Goal: Task Accomplishment & Management: Complete application form

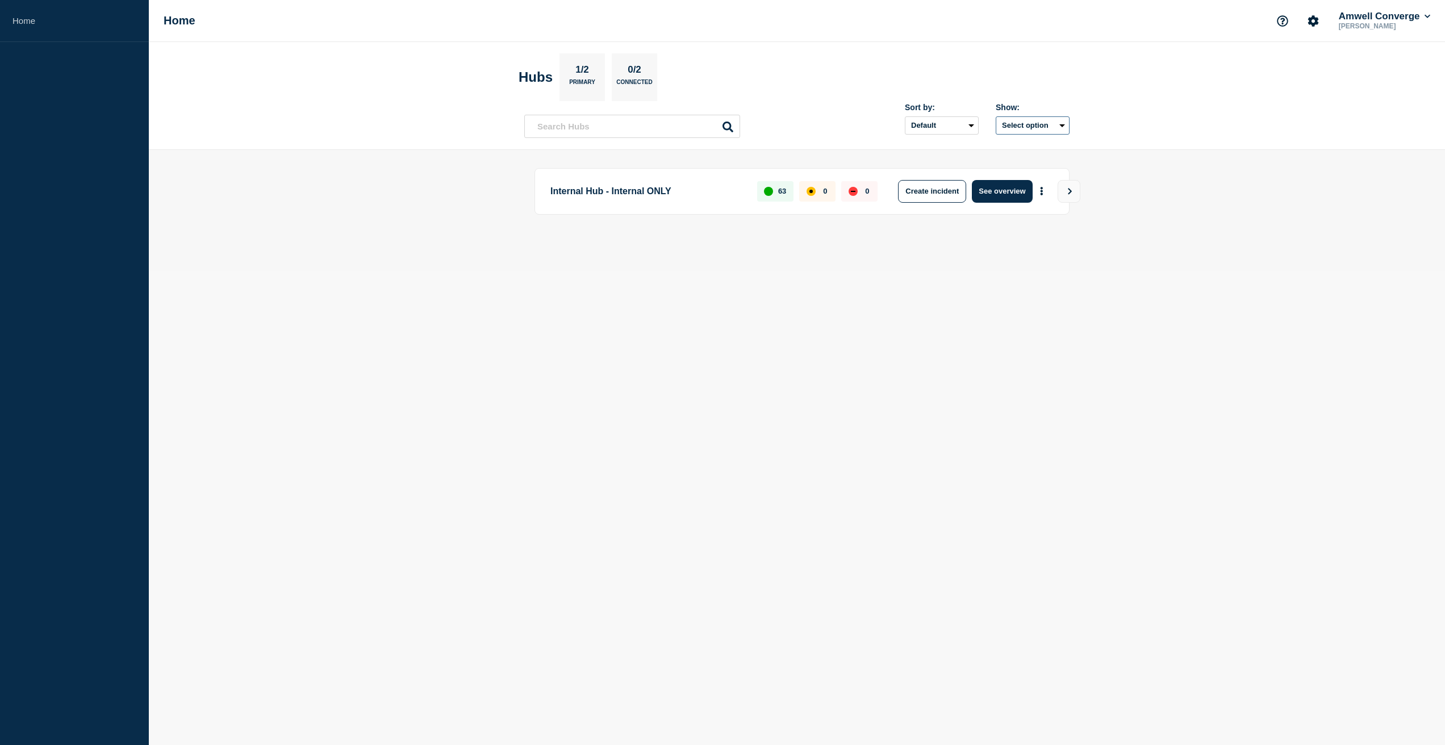
click at [1036, 122] on button "Select option" at bounding box center [1033, 125] width 74 height 18
click at [1036, 122] on button "Select option All Open incidents Hubs" at bounding box center [1033, 125] width 74 height 18
click at [915, 75] on section "Hubs 1/2 Primary 0/2 Connected" at bounding box center [797, 77] width 557 height 48
click at [924, 193] on button "Create incident" at bounding box center [932, 191] width 68 height 23
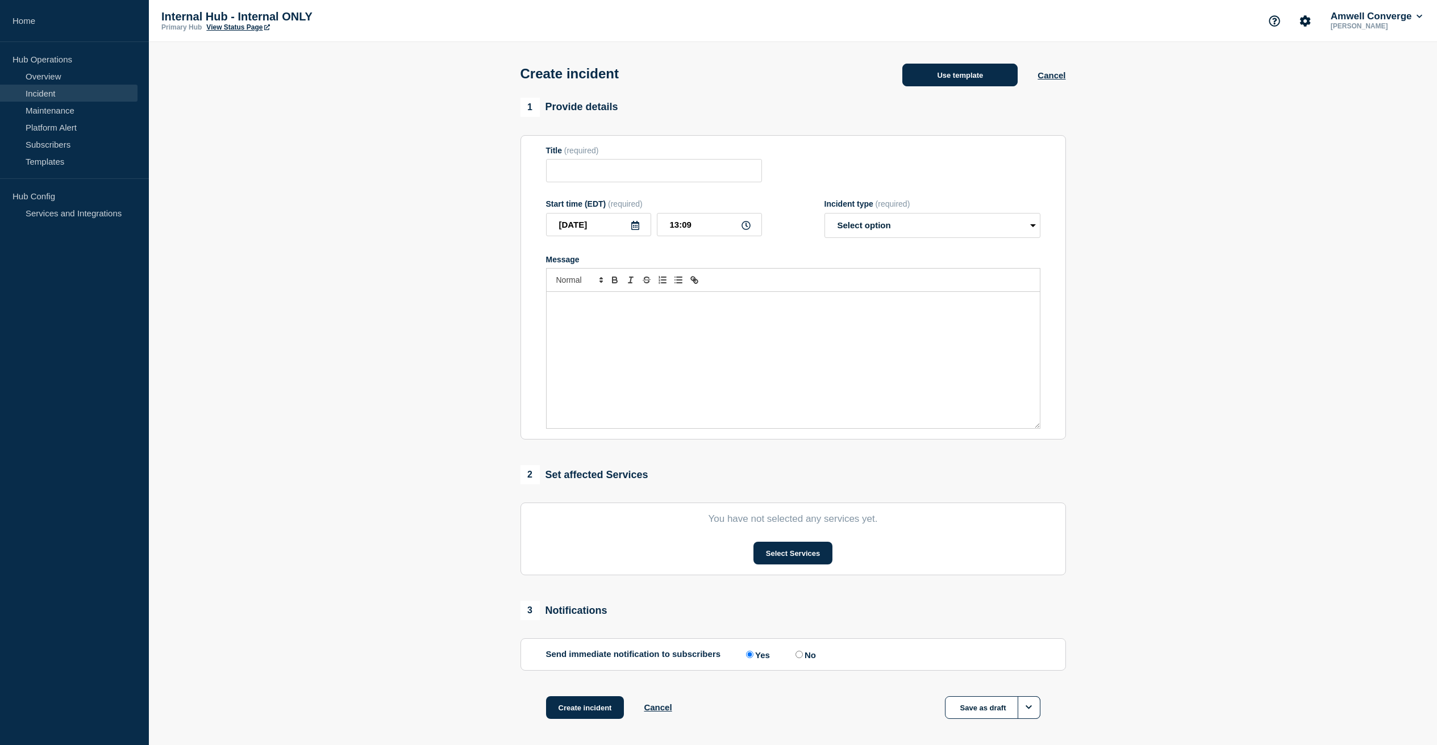
click at [930, 73] on button "Use template" at bounding box center [959, 75] width 115 height 23
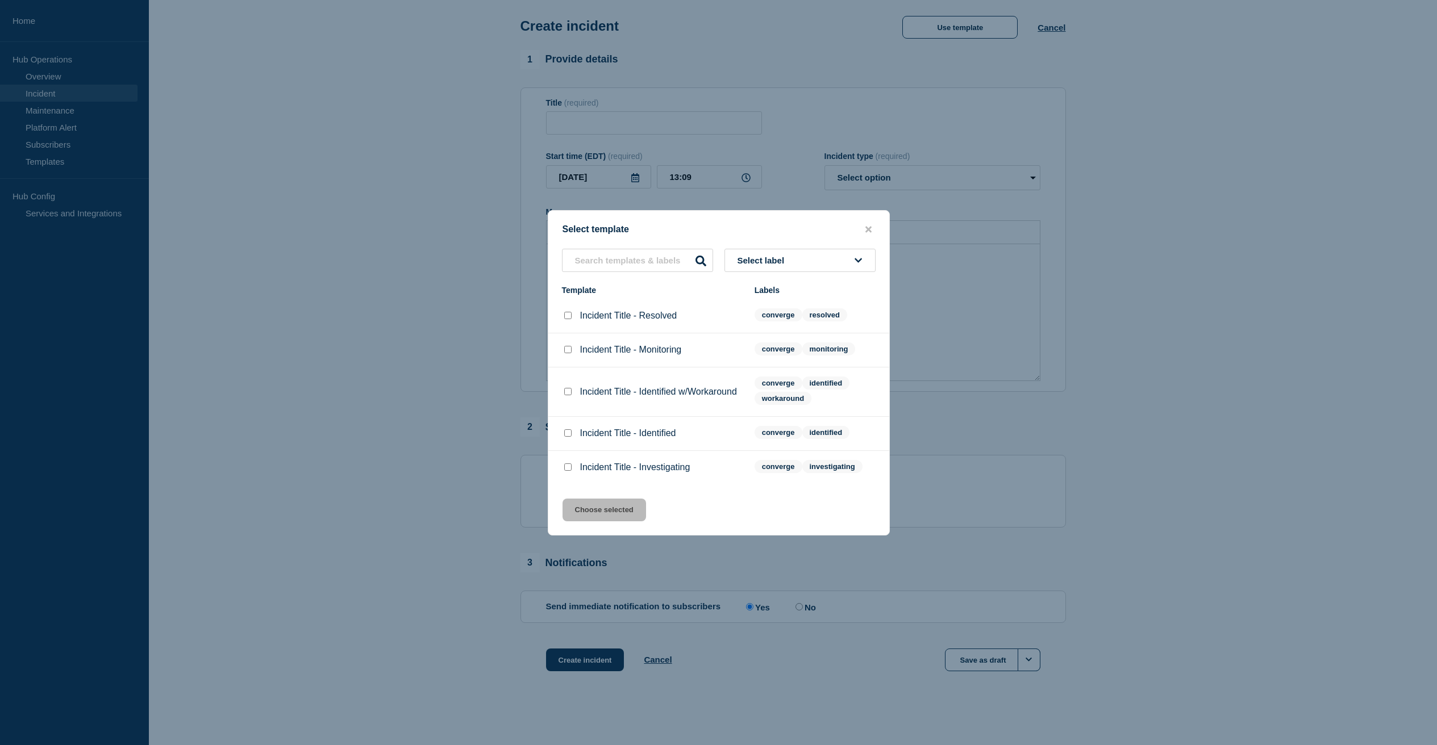
scroll to position [60, 0]
click at [567, 471] on input "Incident Title - Investigating checkbox" at bounding box center [567, 467] width 7 height 7
checkbox input "true"
click at [588, 508] on button "Choose selected" at bounding box center [603, 510] width 83 height 23
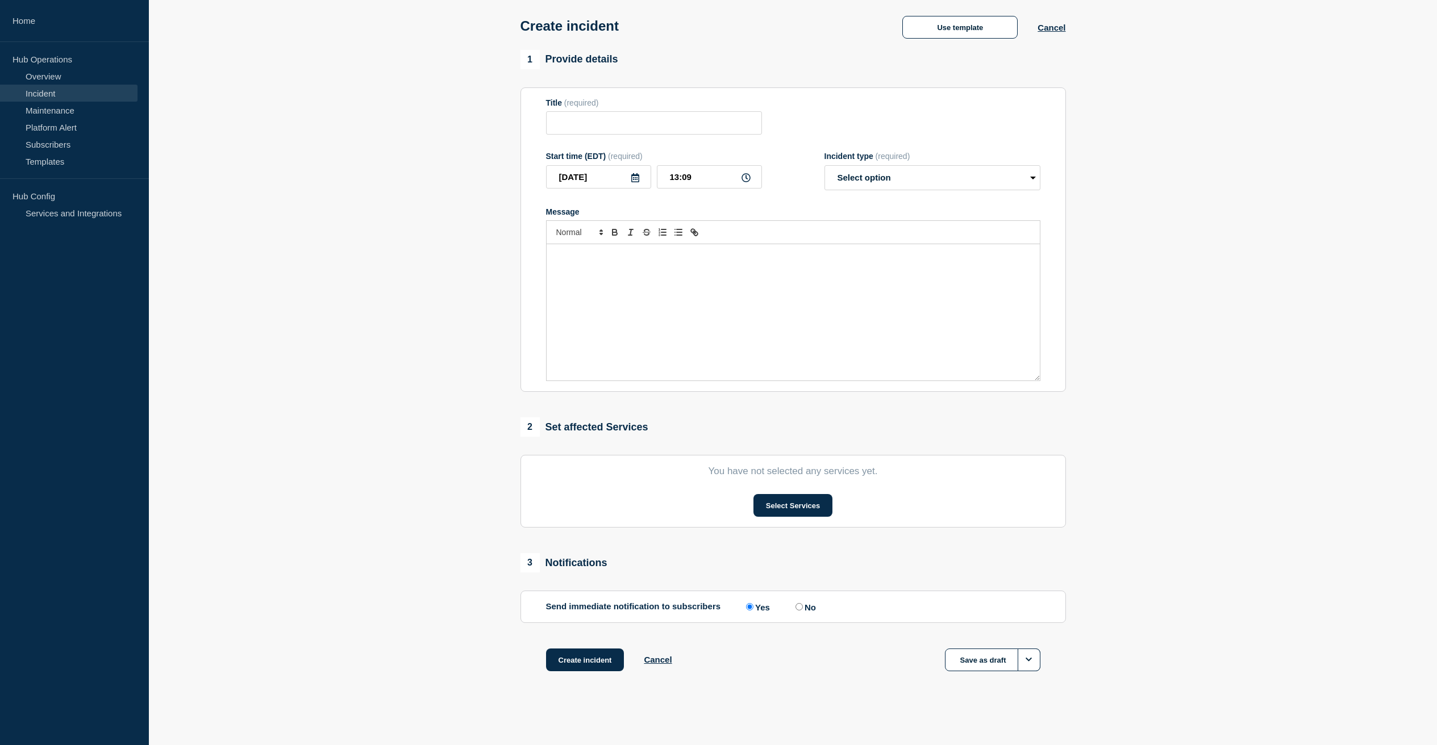
type input "Incident Title - Investigating"
select select "investigating"
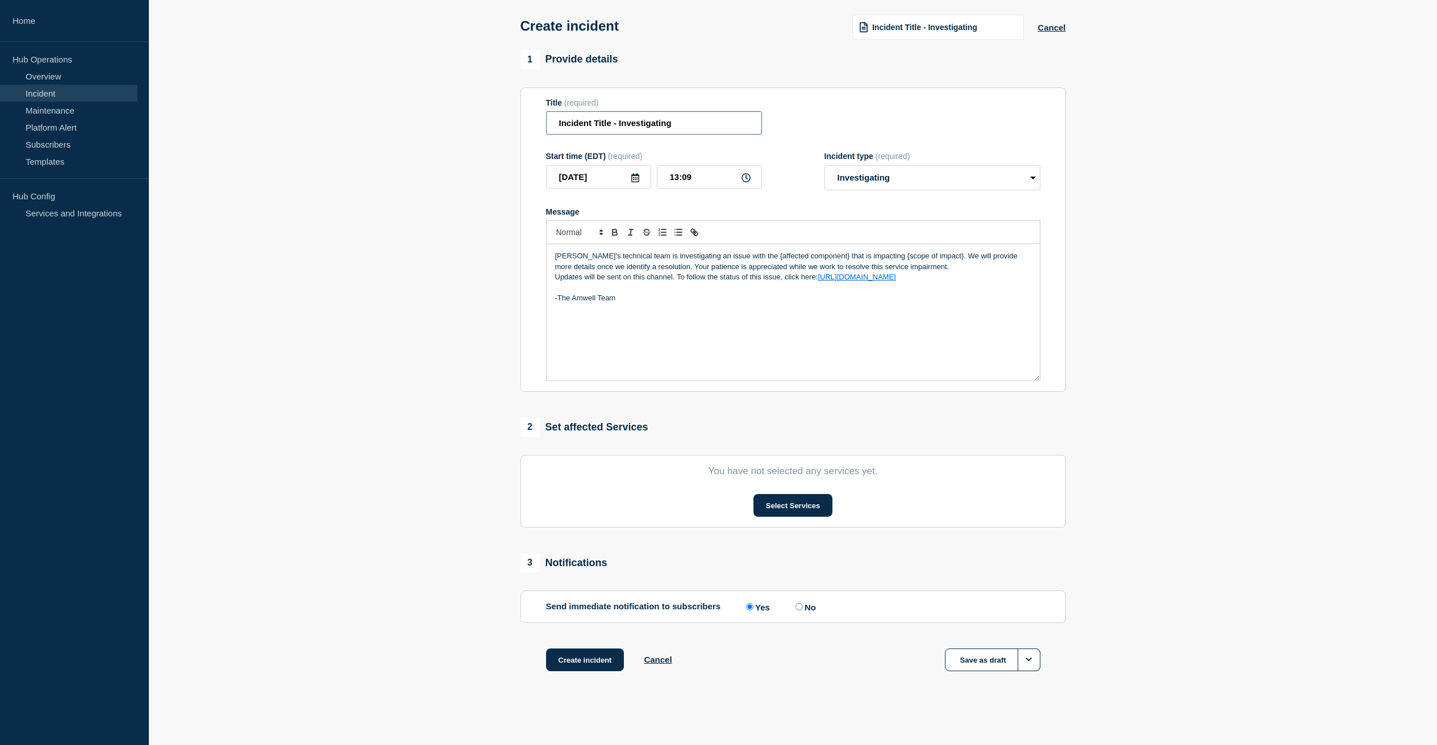
drag, startPoint x: 616, startPoint y: 115, endPoint x: 523, endPoint y: 109, distance: 93.4
click at [523, 110] on section "Title (required) Incident Title - Investigating Start time (EDT) (required) [DA…" at bounding box center [792, 239] width 545 height 305
click at [640, 122] on input "Investigating" at bounding box center [654, 122] width 216 height 23
type input "Investigating with some tenants not able to connect to service lines"
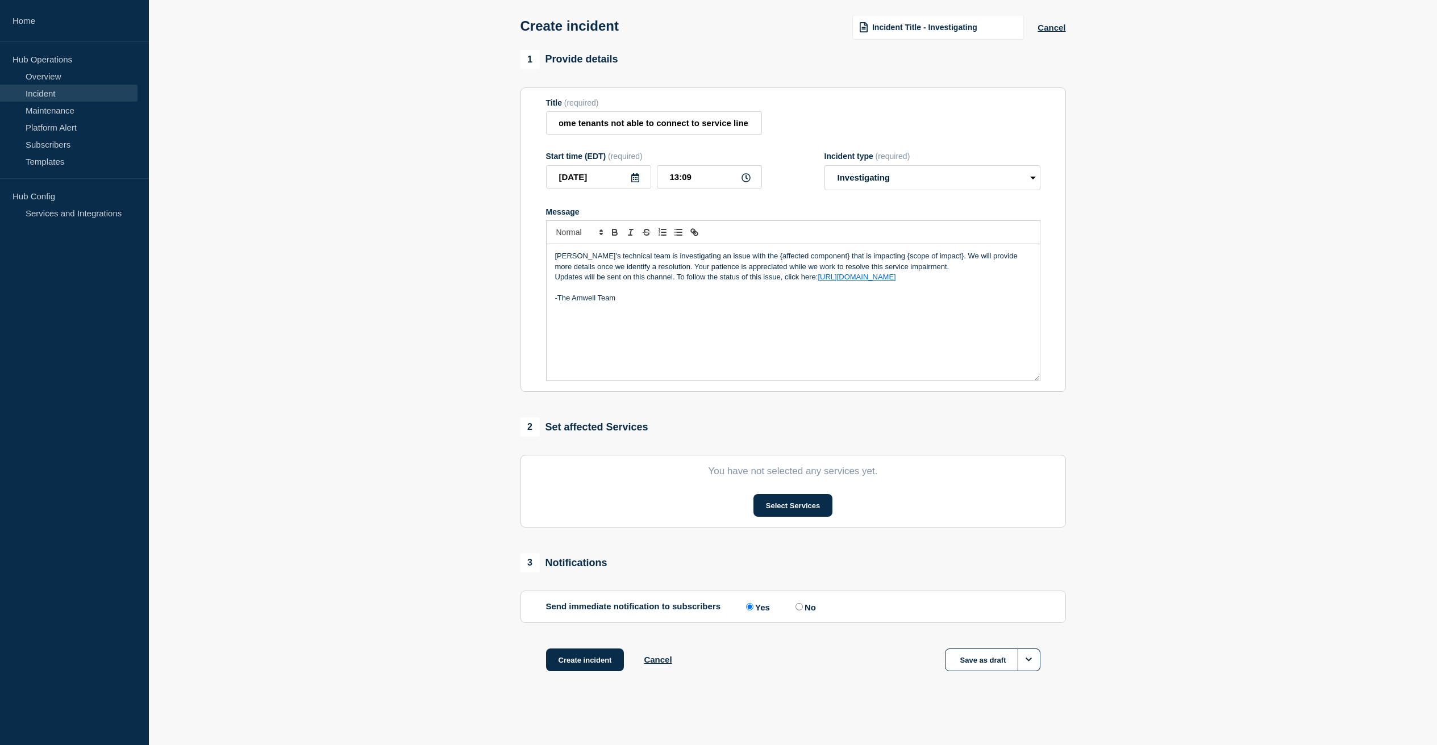
scroll to position [0, 0]
drag, startPoint x: 812, startPoint y: 252, endPoint x: 742, endPoint y: 253, distance: 70.4
click at [742, 253] on p "[PERSON_NAME]'s technical team is investigating an issue with the {affected com…" at bounding box center [793, 261] width 476 height 21
drag, startPoint x: 924, startPoint y: 253, endPoint x: 869, endPoint y: 254, distance: 55.1
click at [869, 254] on p "[PERSON_NAME]'s technical team is investigating an issue with the service line …" at bounding box center [793, 261] width 476 height 21
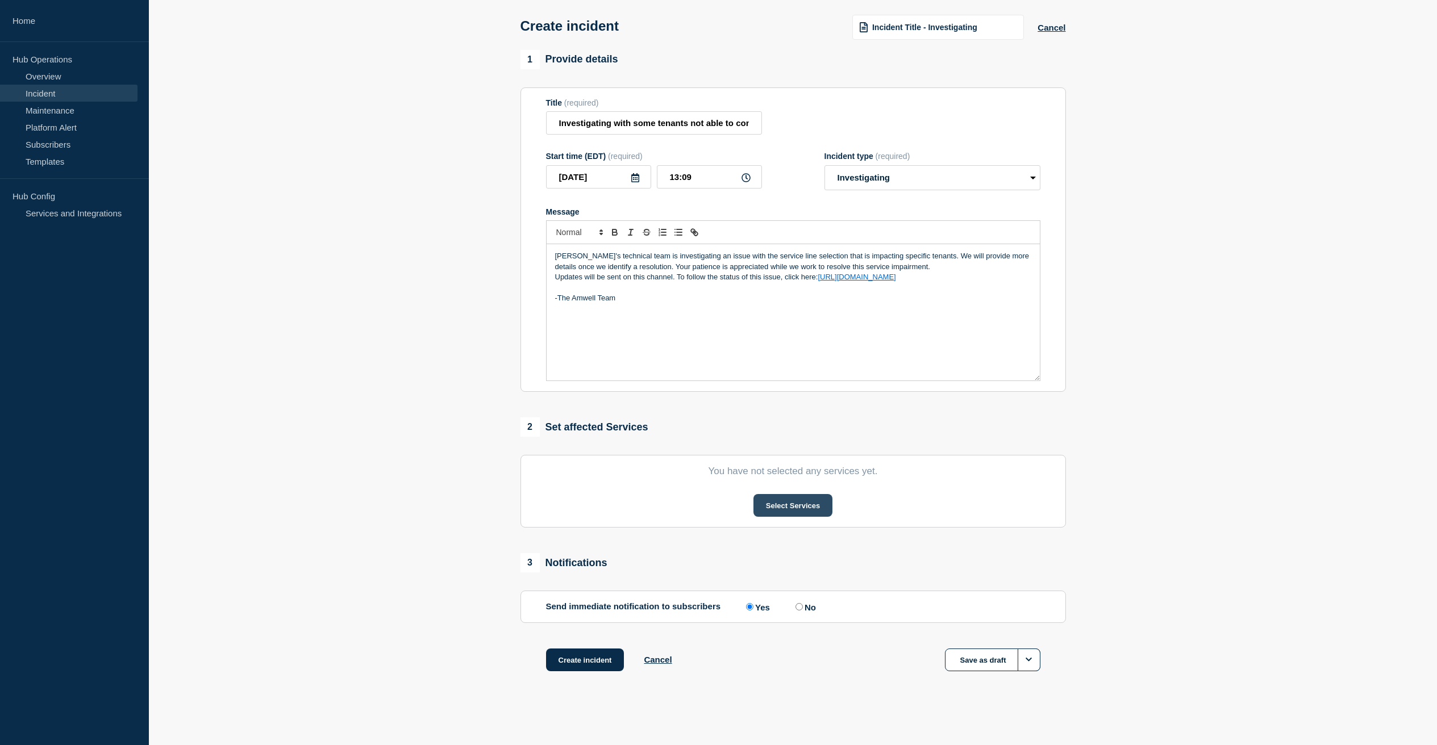
click at [782, 507] on button "Select Services" at bounding box center [792, 505] width 79 height 23
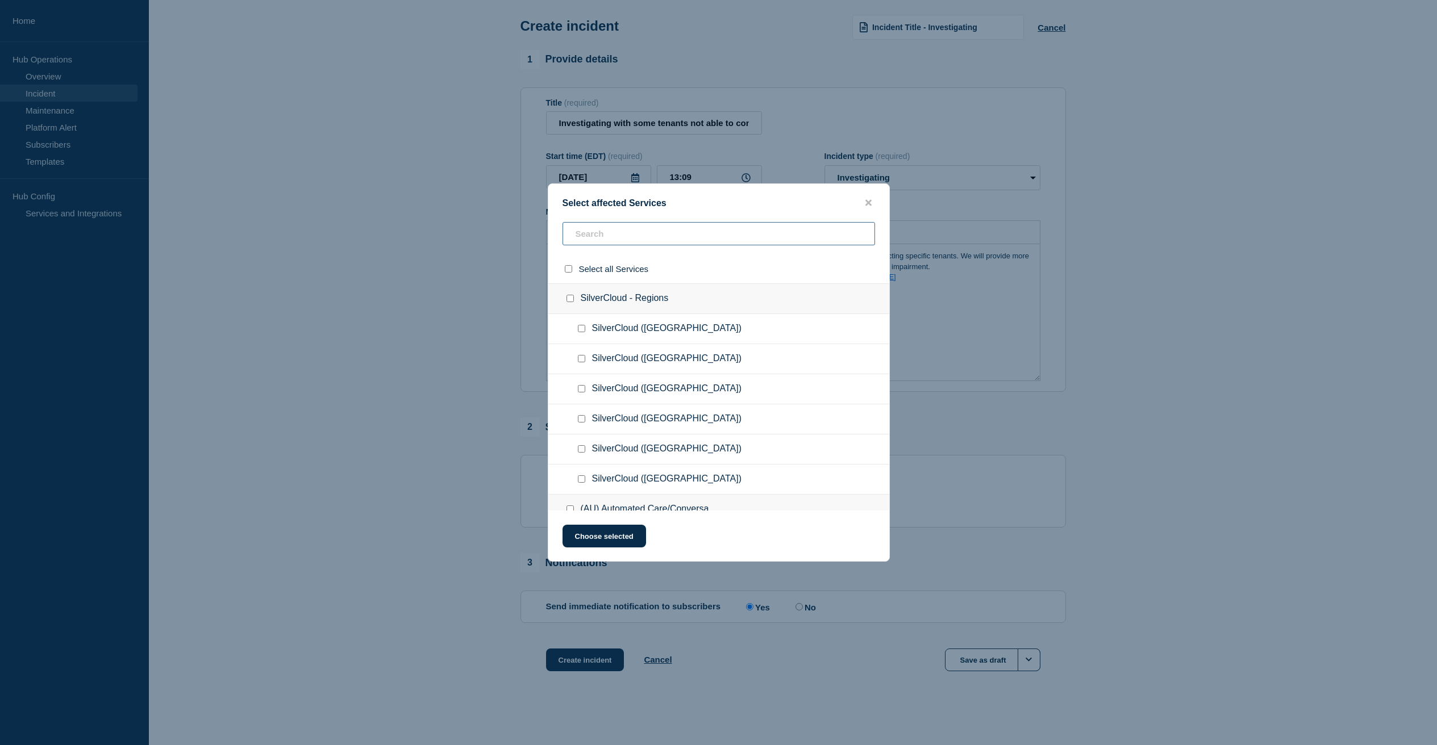
click at [618, 227] on input "text" at bounding box center [718, 233] width 312 height 23
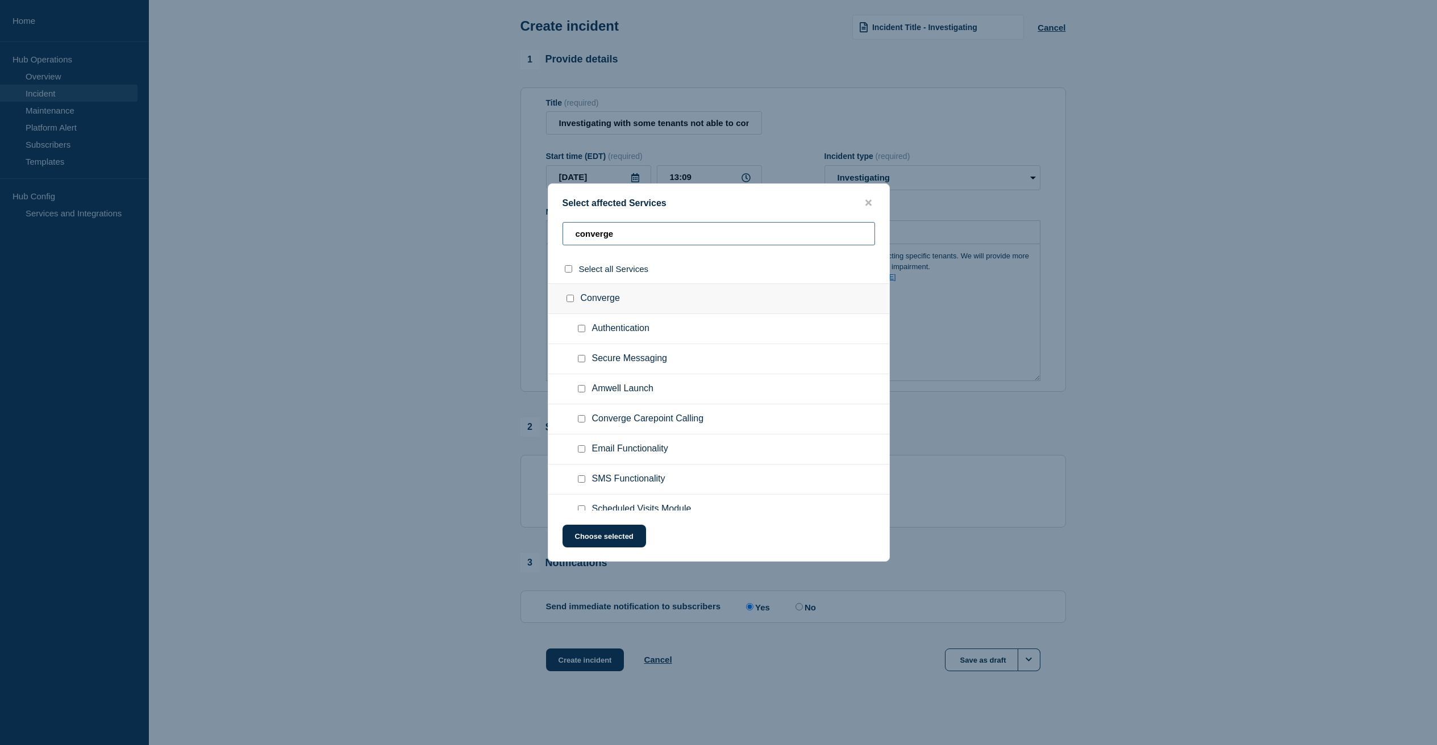
type input "converge"
click at [581, 327] on div at bounding box center [583, 328] width 16 height 11
click at [579, 330] on input "Authentication checkbox" at bounding box center [581, 328] width 7 height 7
checkbox input "true"
click at [630, 545] on button "Choose selected" at bounding box center [603, 536] width 83 height 23
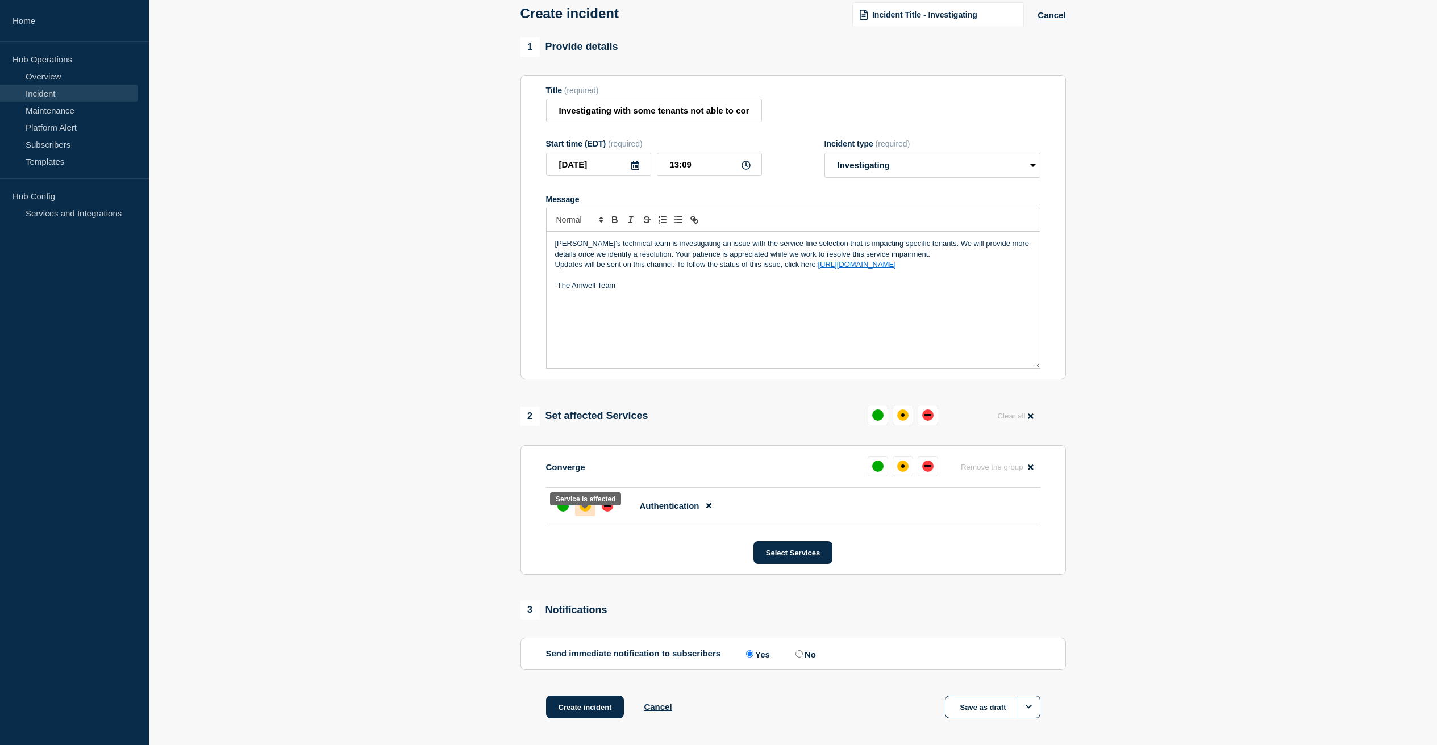
click at [582, 512] on div "affected" at bounding box center [584, 505] width 11 height 11
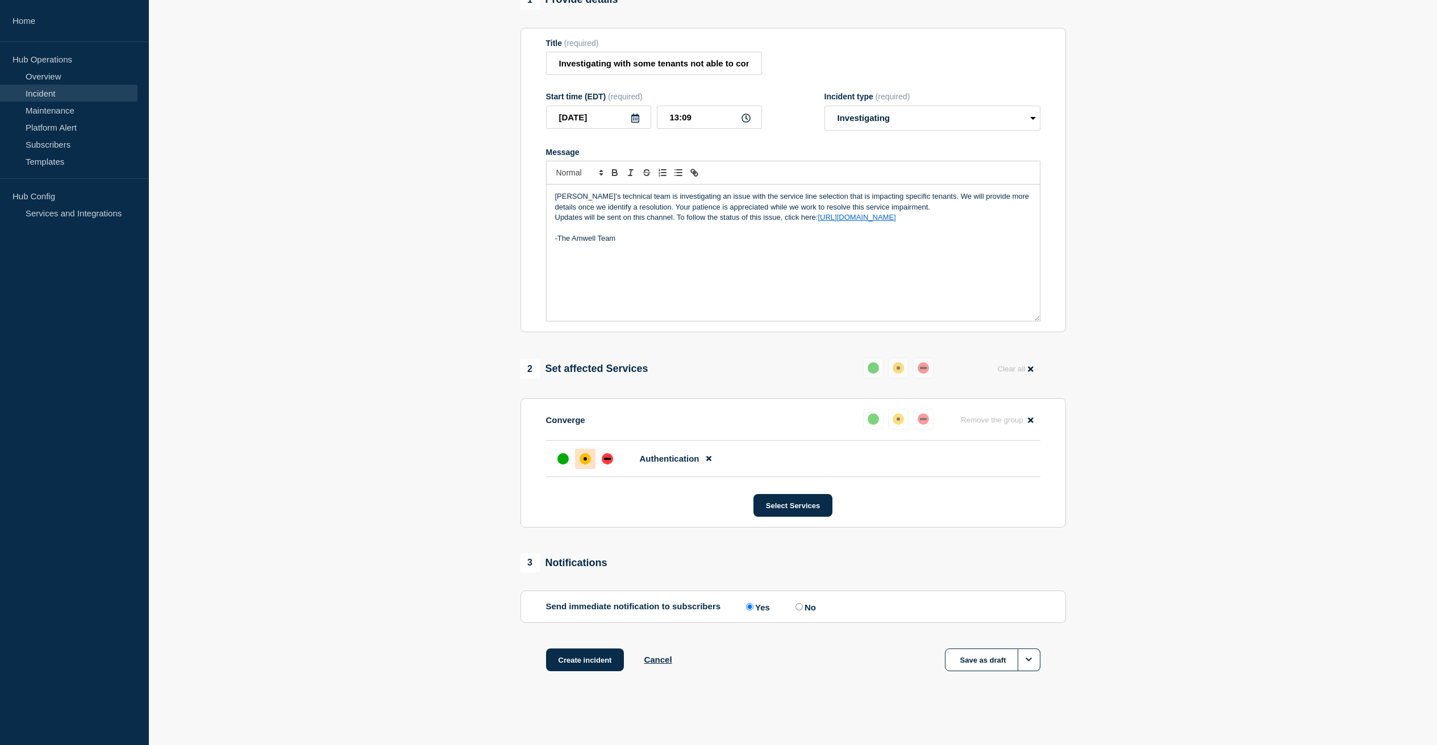
scroll to position [123, 0]
click at [572, 662] on button "Create incident" at bounding box center [585, 660] width 78 height 23
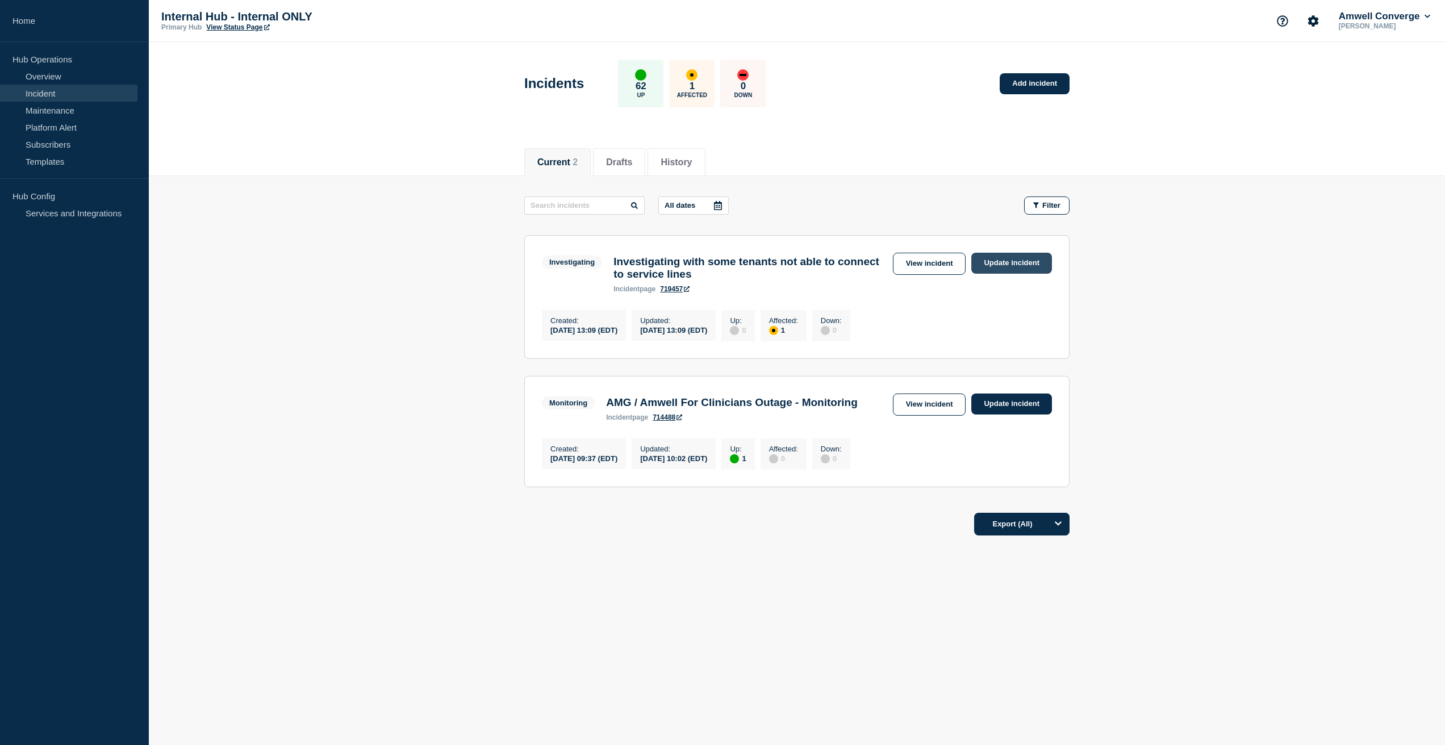
click at [1002, 266] on link "Update incident" at bounding box center [1011, 263] width 81 height 21
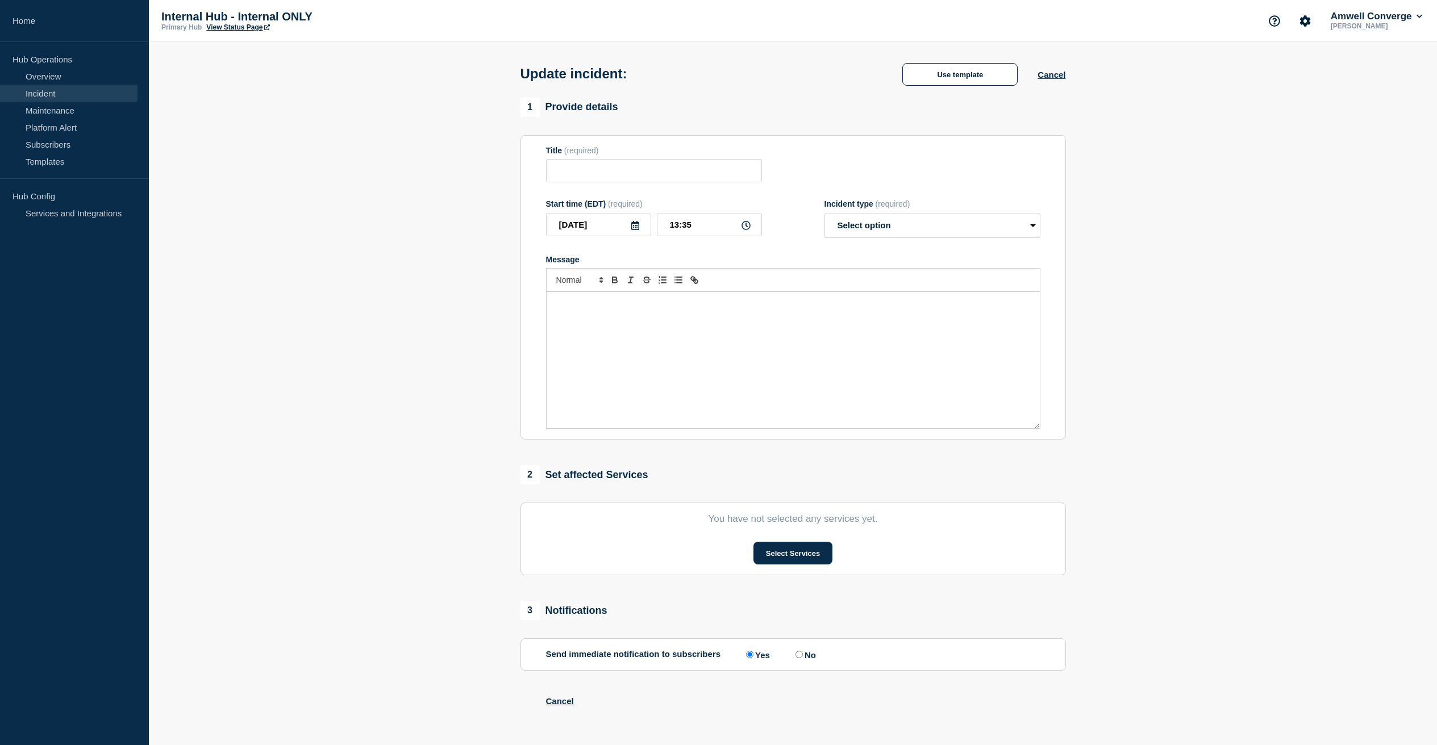
type input "Investigating with some tenants not able to connect to service lines"
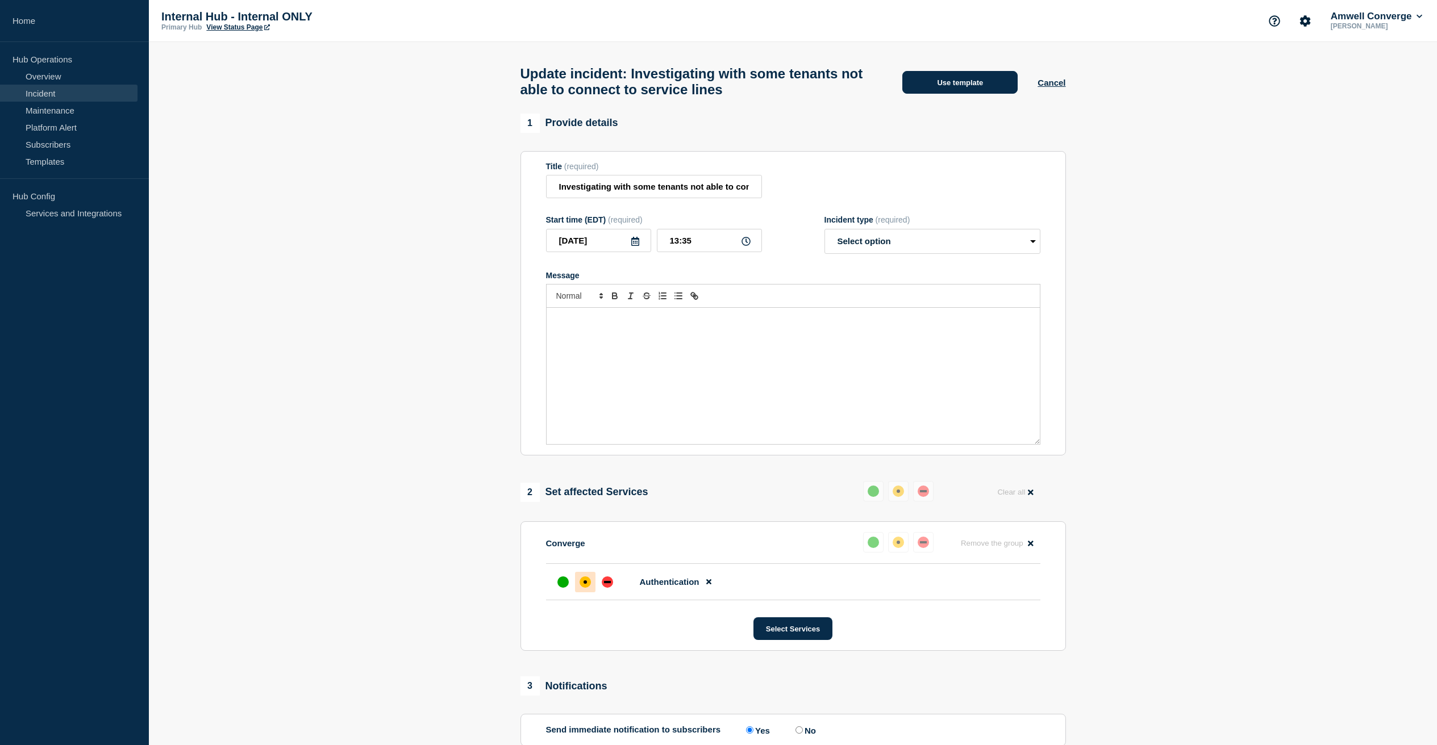
click at [977, 90] on button "Use template" at bounding box center [959, 82] width 115 height 23
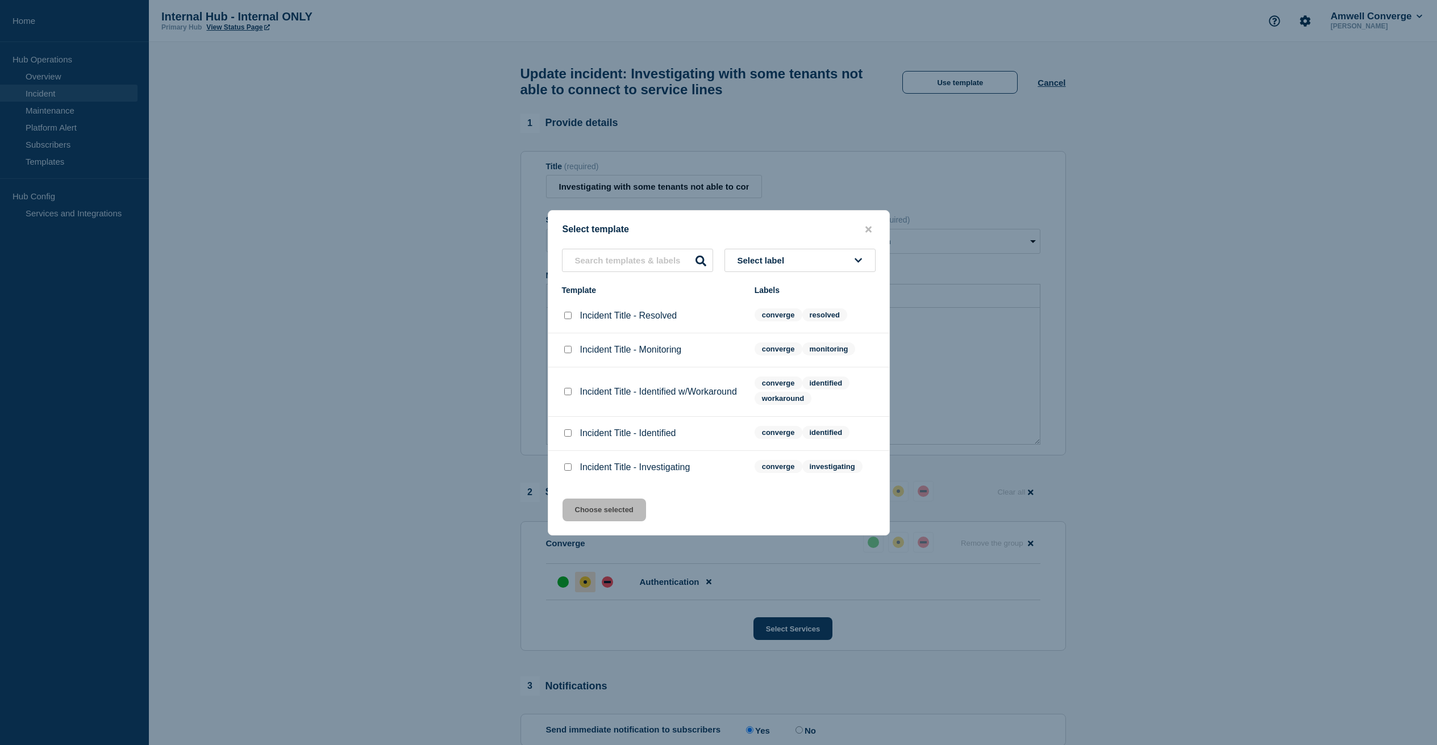
click at [567, 390] on input "Incident Title - Identified w/Workaround checkbox" at bounding box center [567, 391] width 7 height 7
checkbox input "true"
click at [602, 520] on button "Choose selected" at bounding box center [603, 510] width 83 height 23
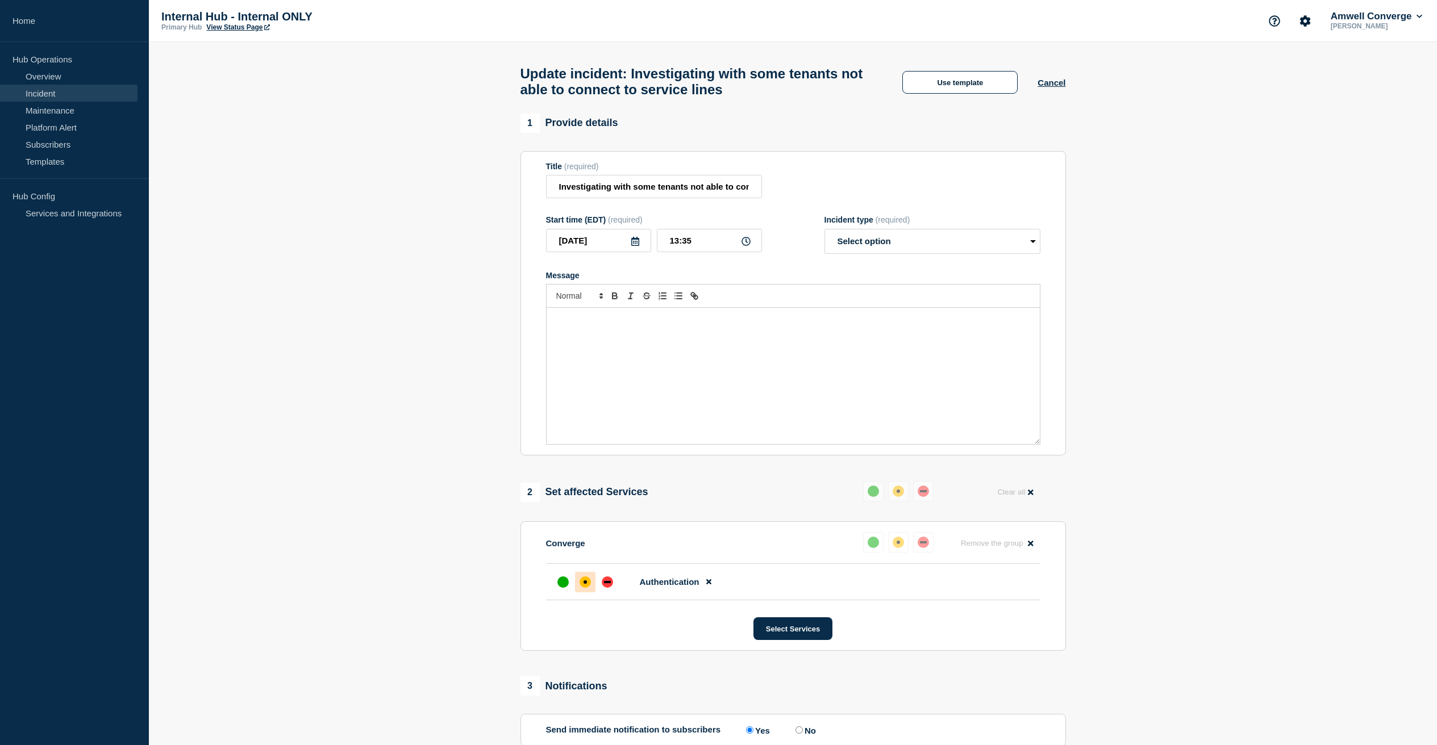
select select "identified"
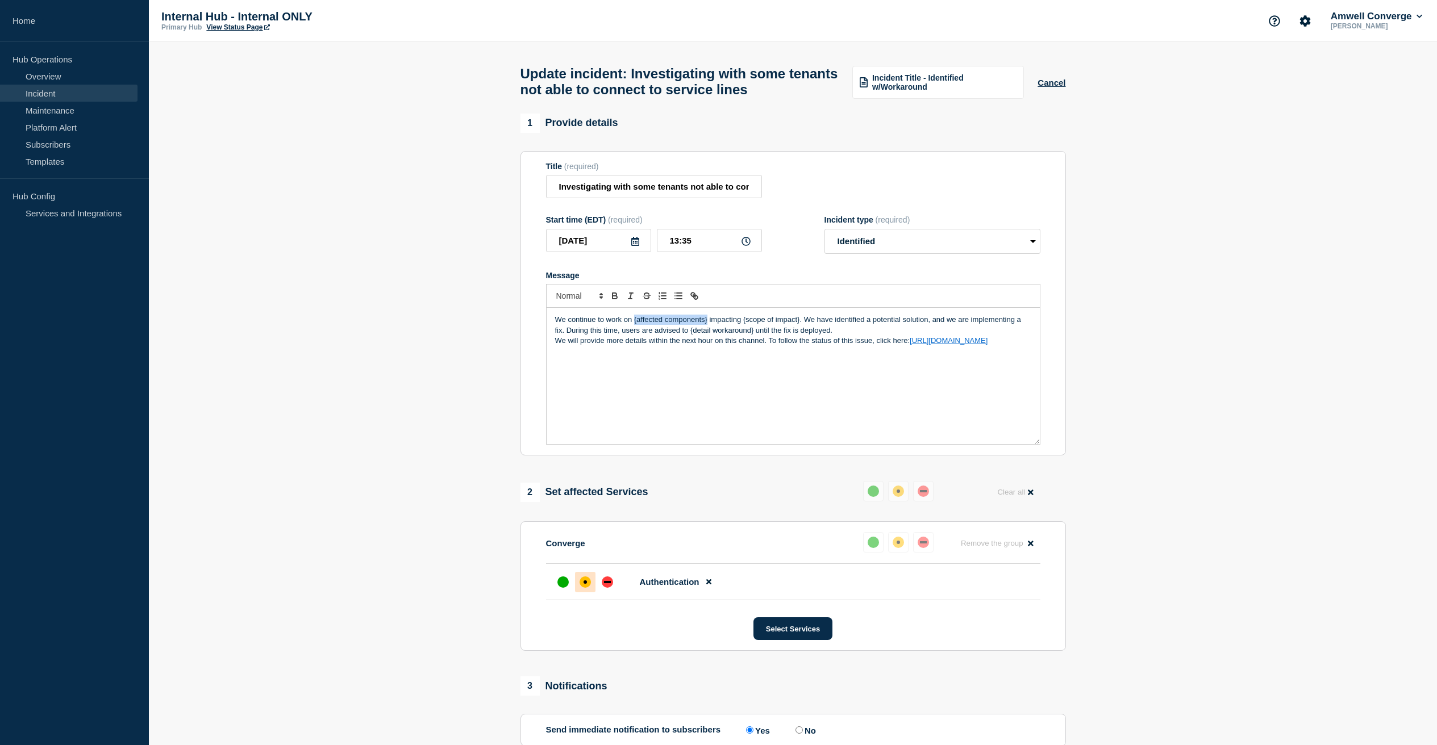
drag, startPoint x: 707, startPoint y: 331, endPoint x: 633, endPoint y: 332, distance: 73.9
click at [633, 332] on p "We continue to work on {affected components} impacting {scope of impact}. We ha…" at bounding box center [793, 325] width 476 height 21
drag, startPoint x: 795, startPoint y: 331, endPoint x: 738, endPoint y: 332, distance: 56.8
click at [738, 332] on p "We continue to work on Tenant specific issue impacting {scope of impact}. We ha…" at bounding box center [793, 325] width 476 height 21
drag, startPoint x: 887, startPoint y: 332, endPoint x: 947, endPoint y: 332, distance: 60.2
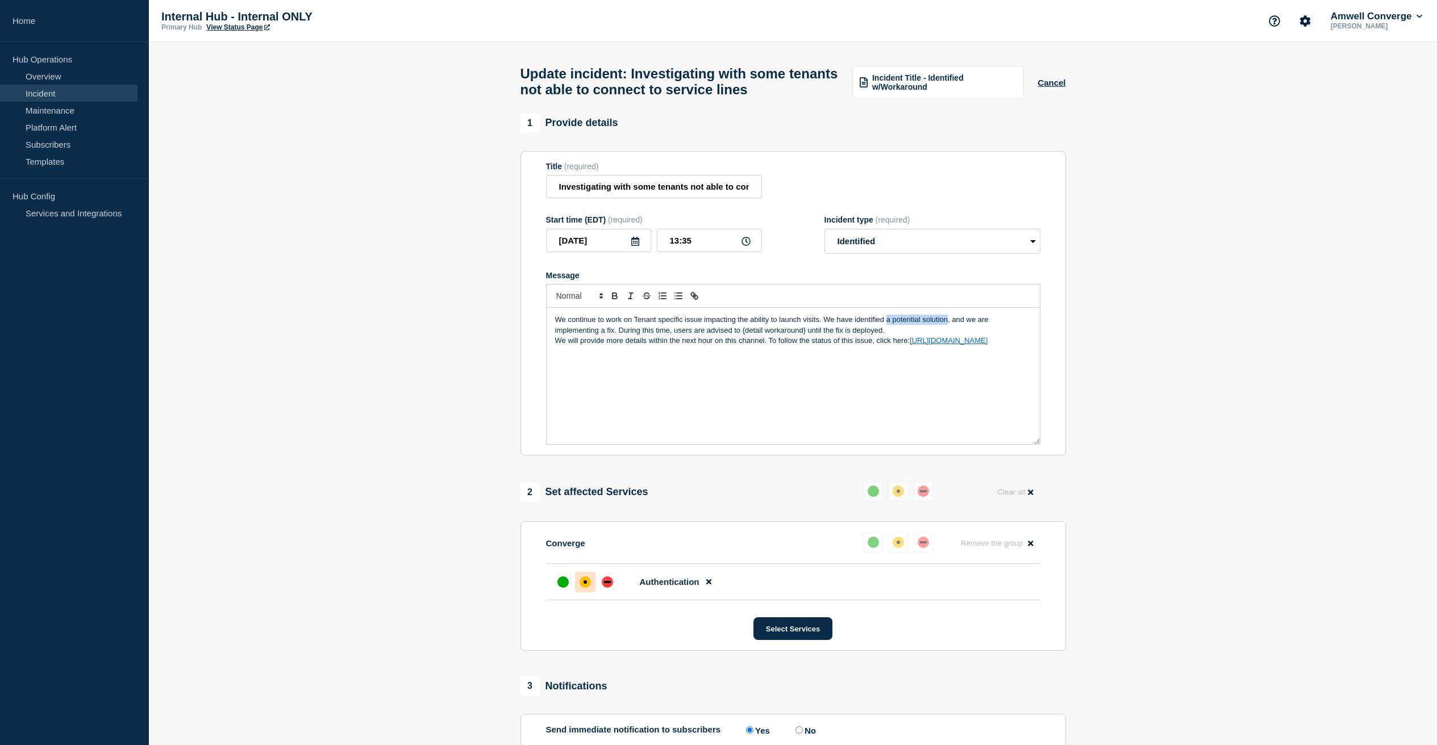
click at [947, 332] on p "We continue to work on Tenant specific issue impacting the ability to launch vi…" at bounding box center [793, 325] width 476 height 21
drag, startPoint x: 613, startPoint y: 343, endPoint x: 980, endPoint y: 334, distance: 367.0
click at [980, 334] on p "We continue to work on Tenant specific issue impacting the ability to launch vi…" at bounding box center [793, 325] width 476 height 21
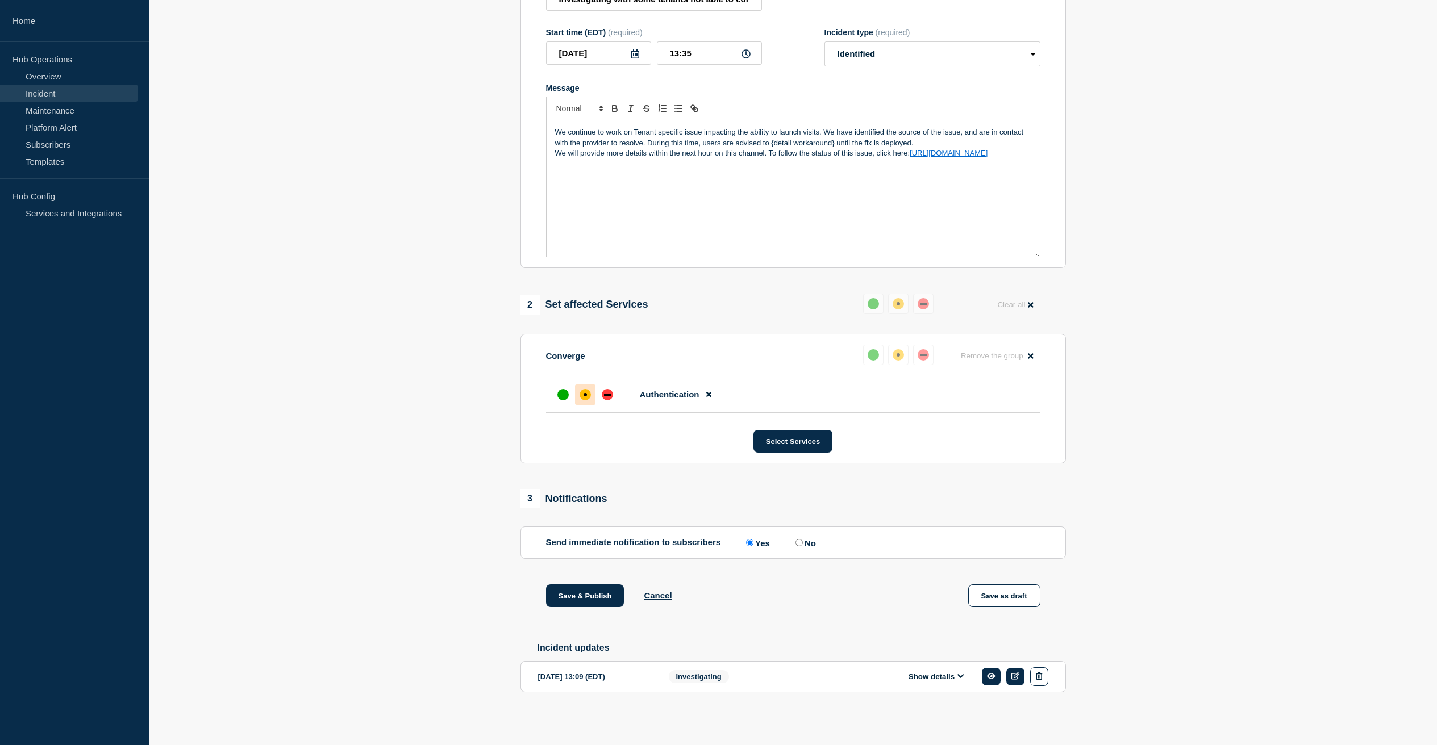
scroll to position [210, 0]
click at [587, 590] on button "Save & Publish" at bounding box center [585, 595] width 78 height 23
